Goal: Information Seeking & Learning: Learn about a topic

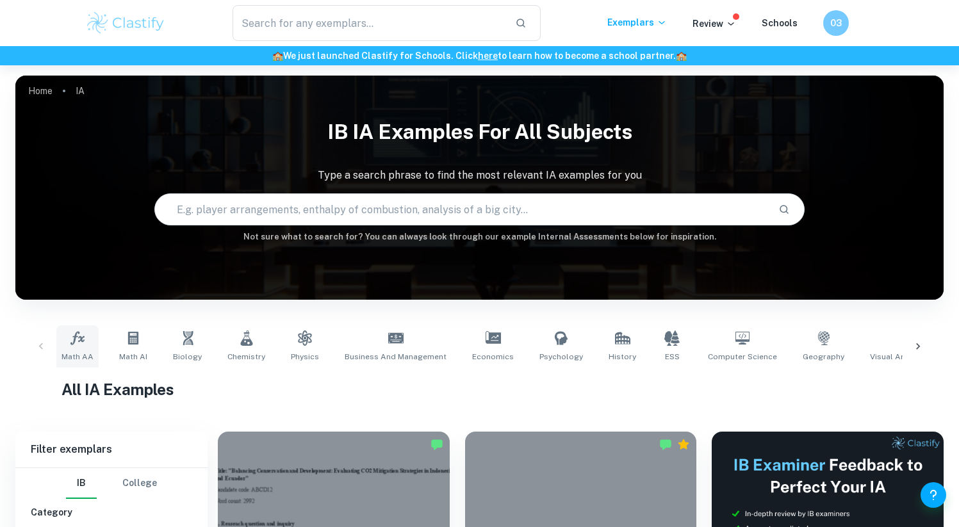
click at [79, 356] on span "Math AA" at bounding box center [78, 357] width 32 height 12
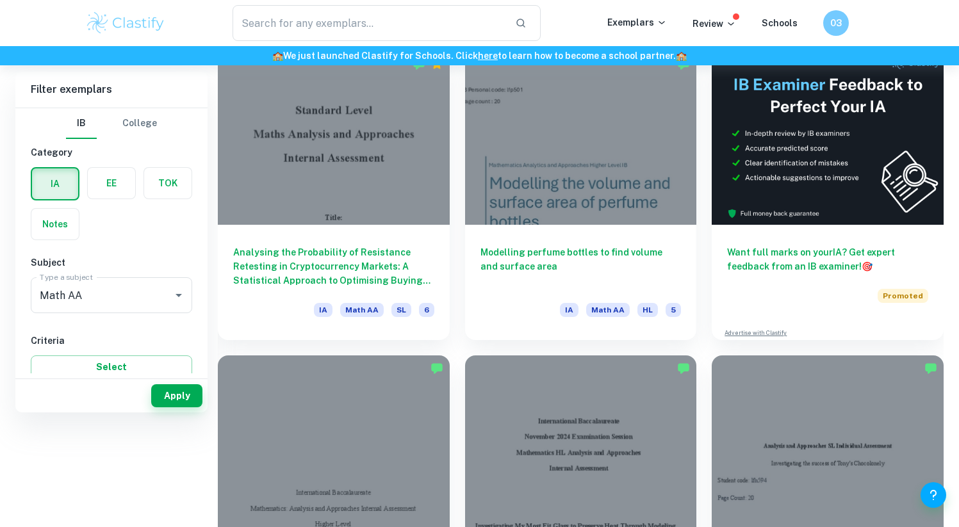
scroll to position [500, 0]
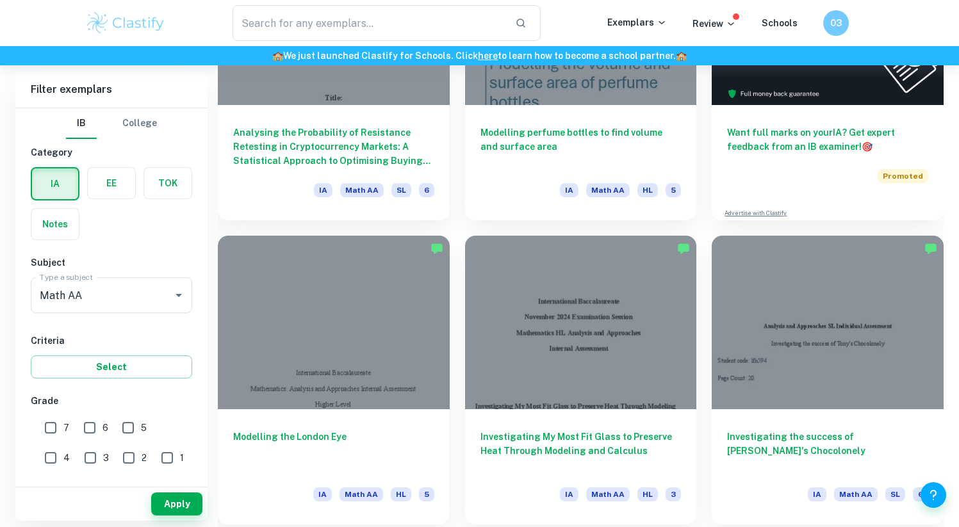
click at [54, 427] on input "7" at bounding box center [51, 428] width 26 height 26
checkbox input "true"
click at [166, 502] on button "Apply" at bounding box center [176, 504] width 51 height 23
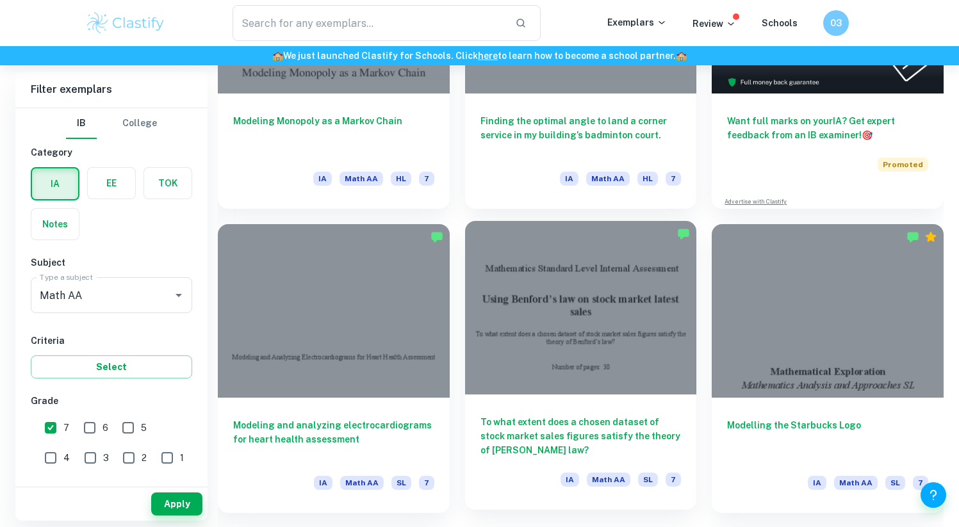
scroll to position [370, 0]
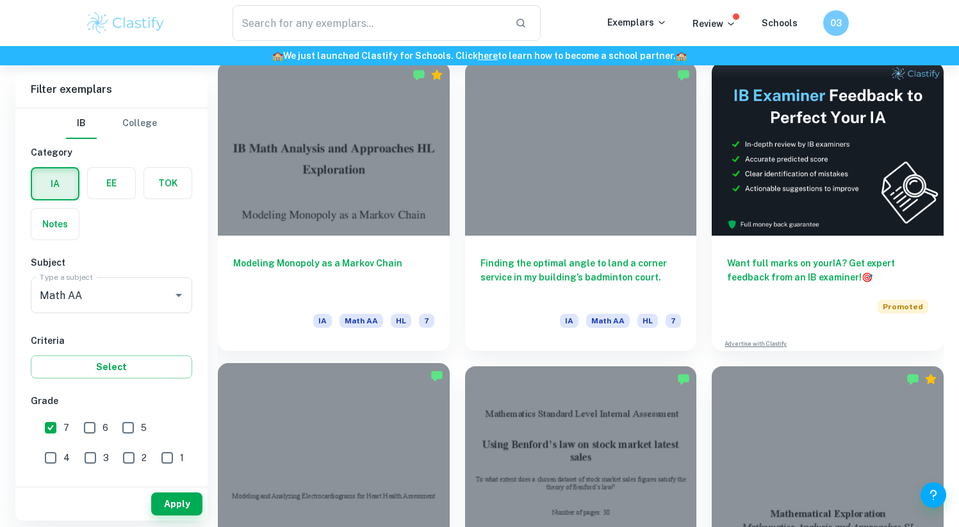
click at [388, 399] on div at bounding box center [334, 450] width 232 height 174
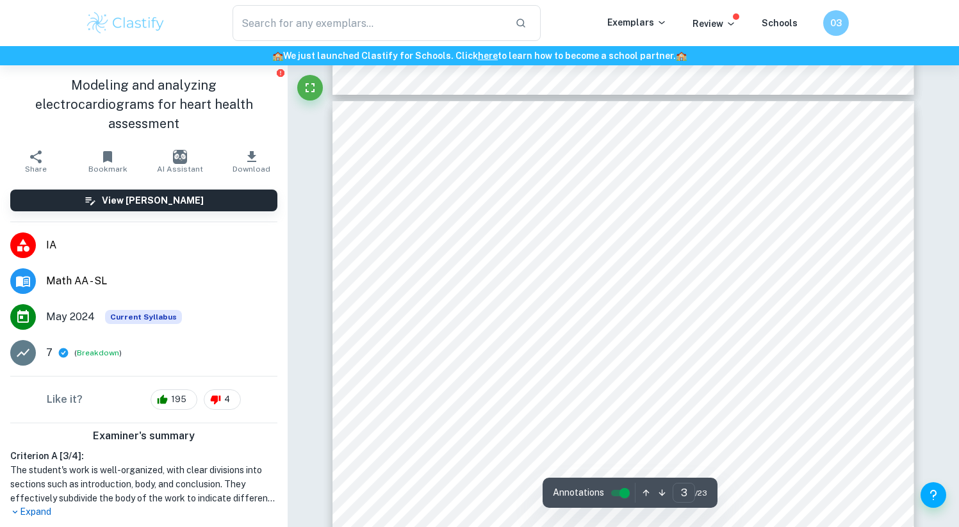
scroll to position [1721, 0]
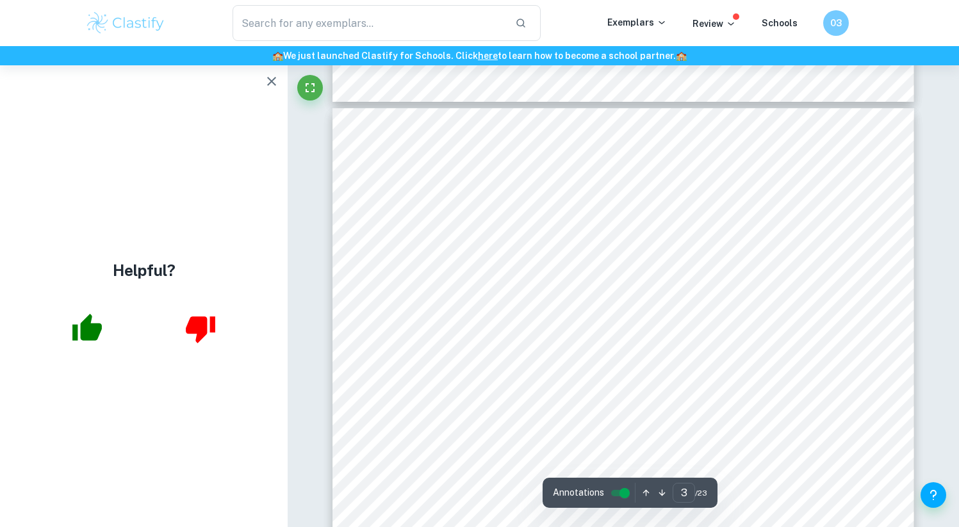
click at [277, 79] on icon "button" at bounding box center [271, 81] width 15 height 15
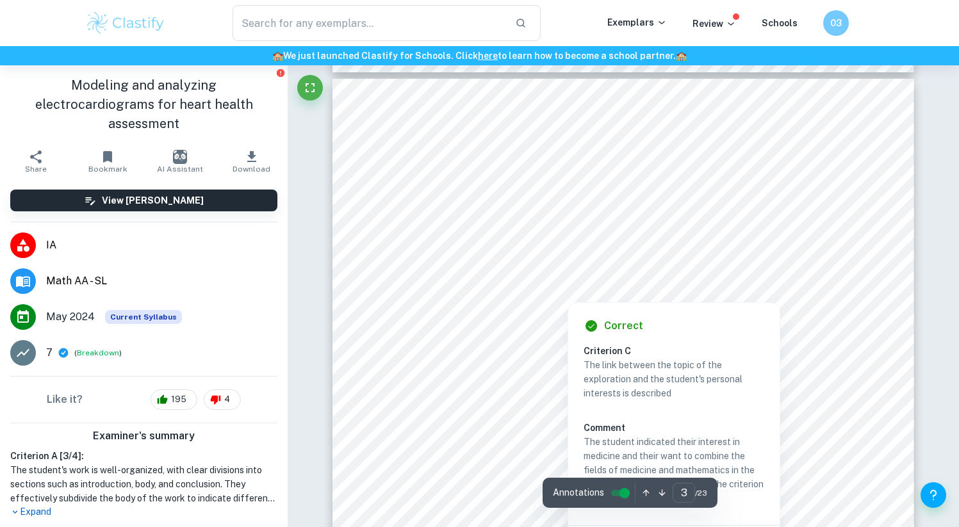
type input "1"
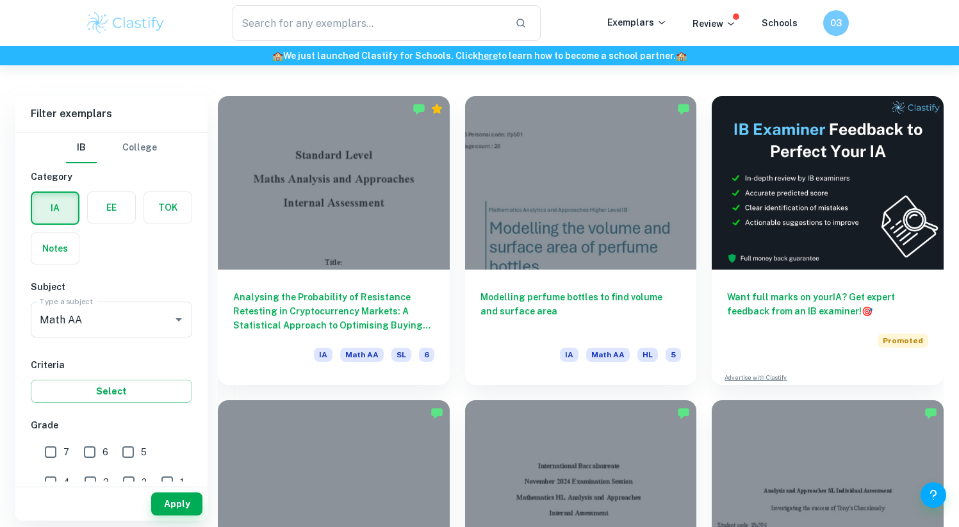
scroll to position [191, 0]
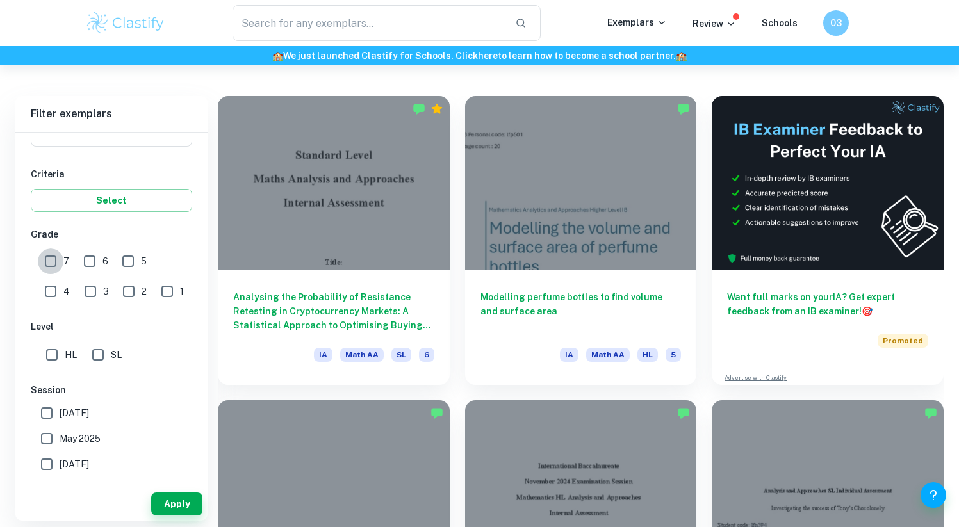
click at [54, 265] on input "7" at bounding box center [51, 262] width 26 height 26
checkbox input "true"
click at [96, 363] on input "SL" at bounding box center [98, 355] width 26 height 26
checkbox input "true"
click at [160, 506] on button "Apply" at bounding box center [176, 504] width 51 height 23
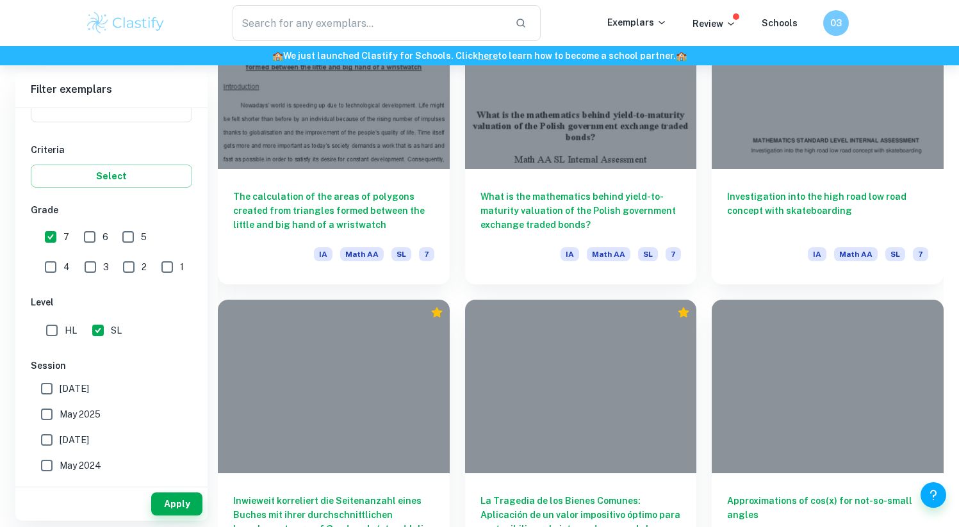
scroll to position [1555, 0]
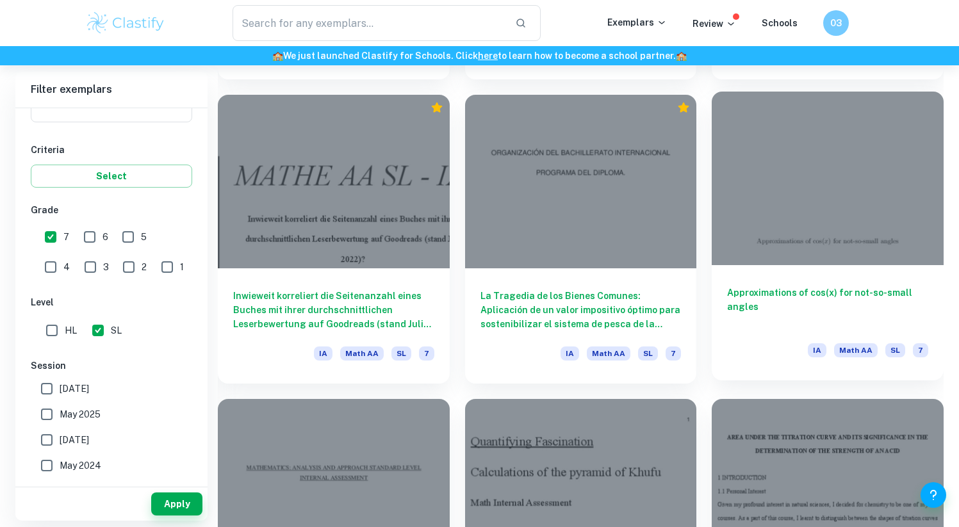
click at [804, 220] on div at bounding box center [828, 179] width 232 height 174
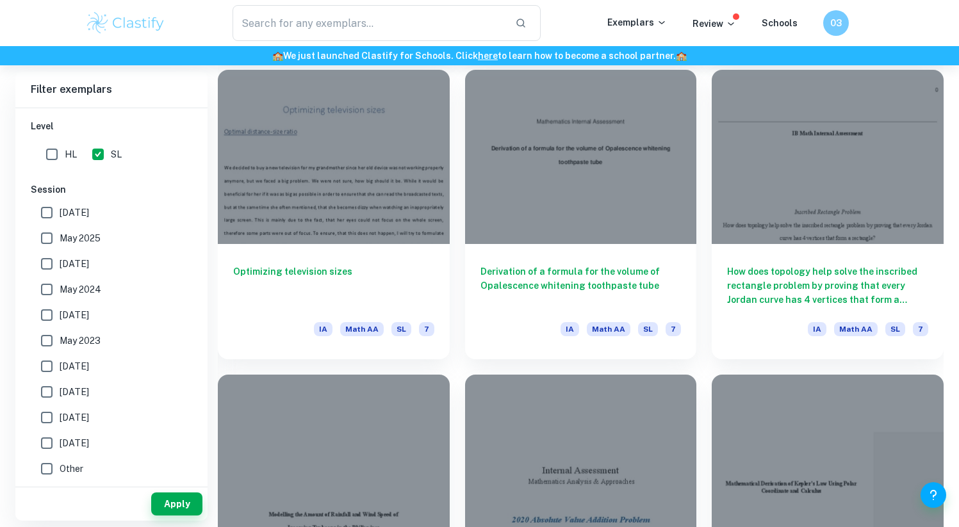
scroll to position [2349, 0]
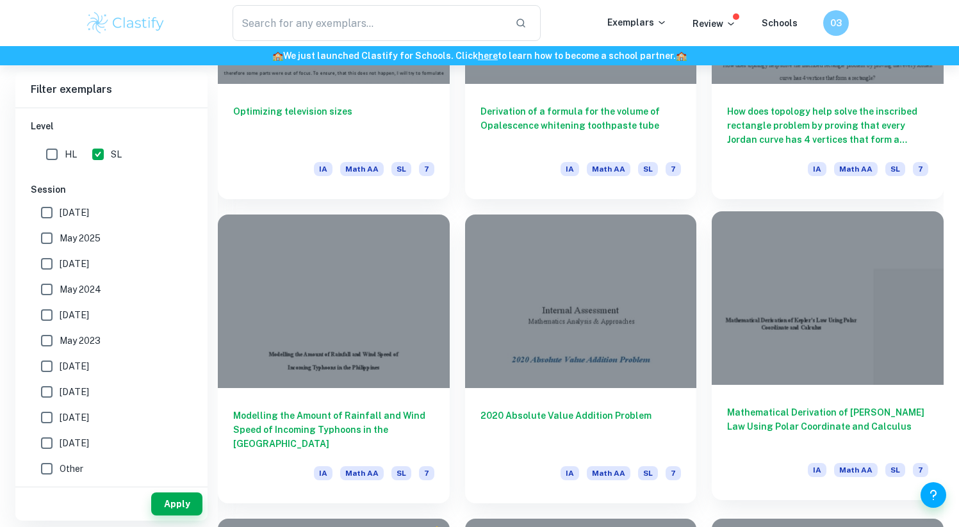
click at [742, 335] on div at bounding box center [828, 298] width 232 height 174
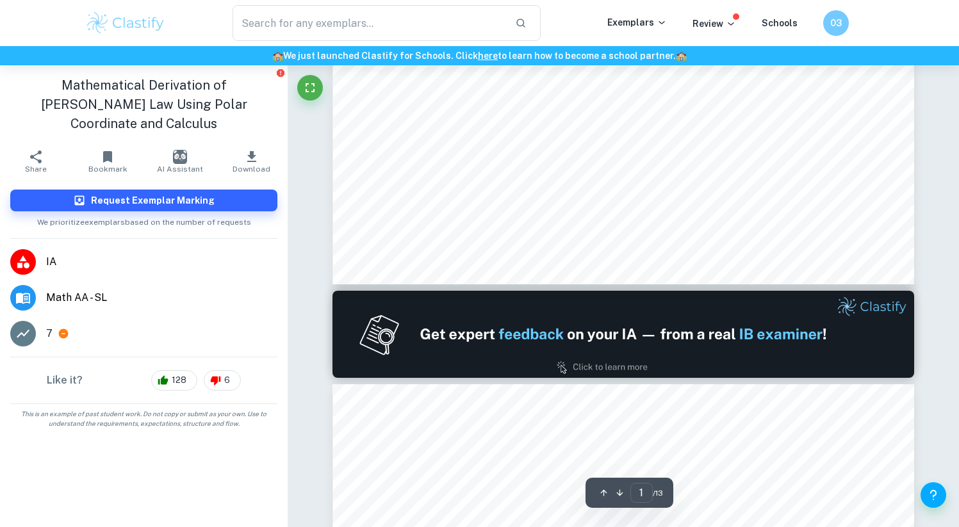
type input "2"
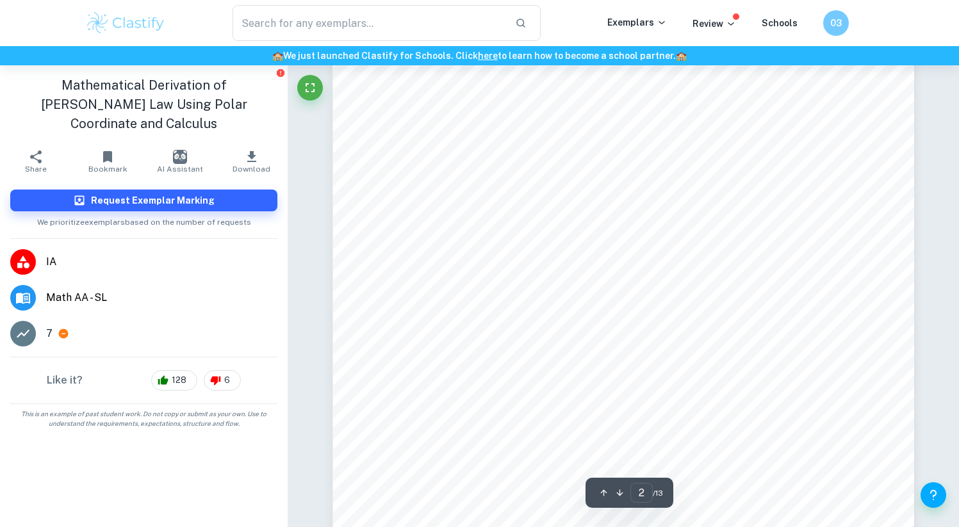
scroll to position [1102, 0]
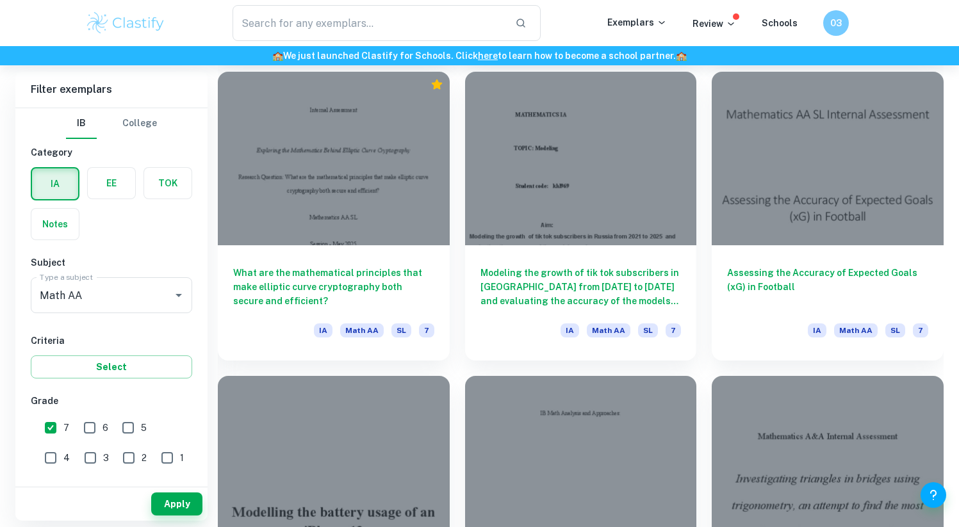
scroll to position [2932, 0]
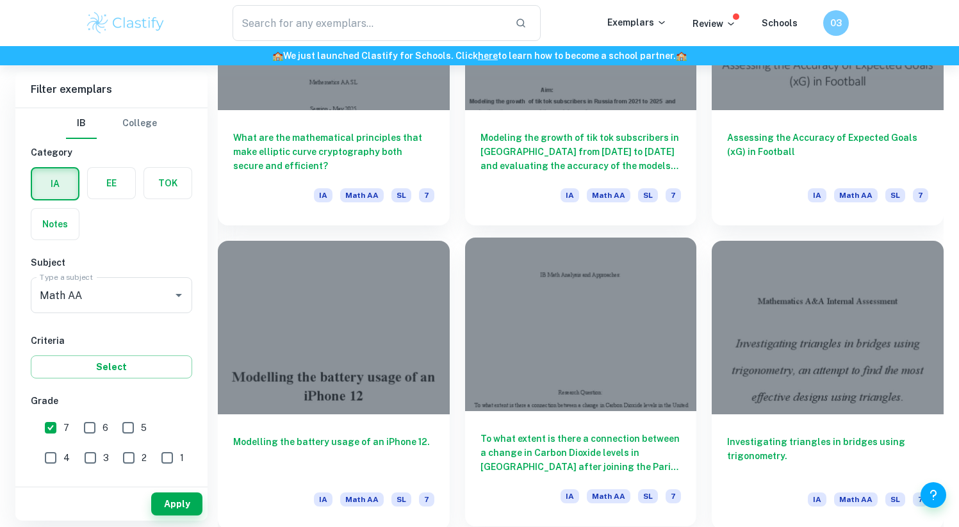
click at [607, 370] on div at bounding box center [581, 325] width 232 height 174
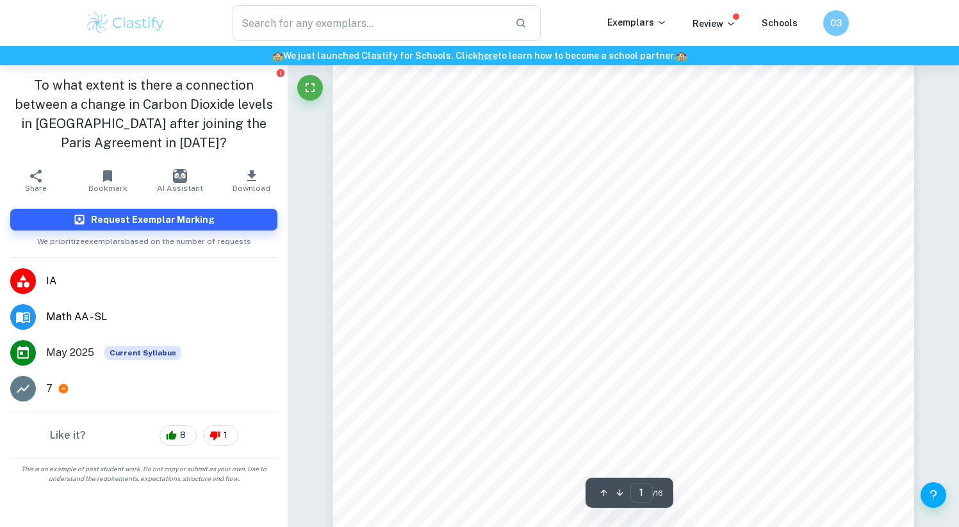
scroll to position [282, 0]
